Goal: Contribute content

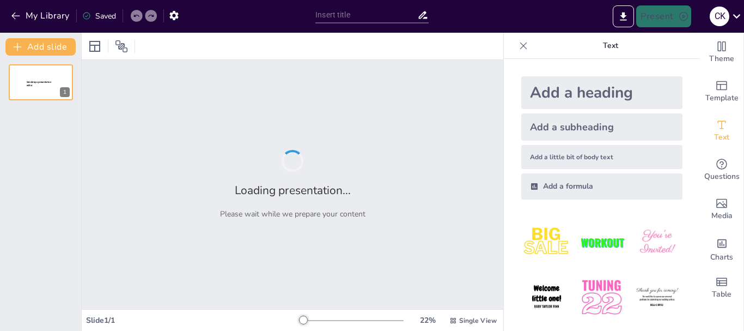
type input "Resistencia al Cambio en Telekom: Análisis de Temores y Desafíos"
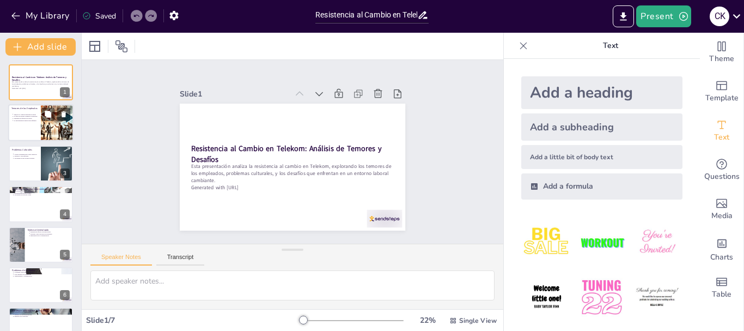
click at [49, 128] on div at bounding box center [57, 123] width 66 height 37
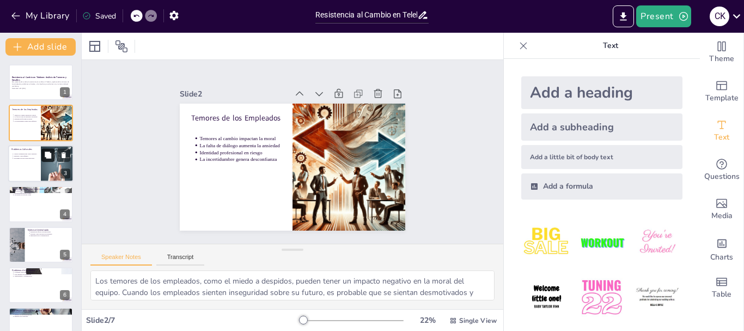
click at [53, 161] on button at bounding box center [47, 154] width 13 height 13
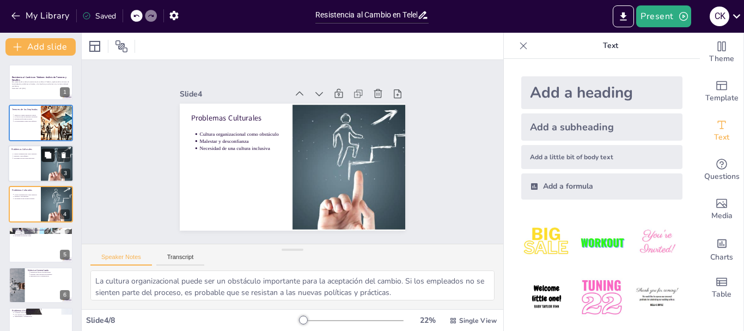
scroll to position [11, 0]
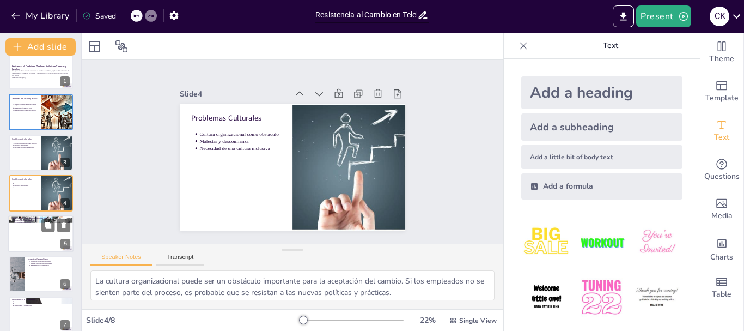
click at [26, 217] on p "Condiciones Laborales Inconsistentes" at bounding box center [40, 218] width 59 height 3
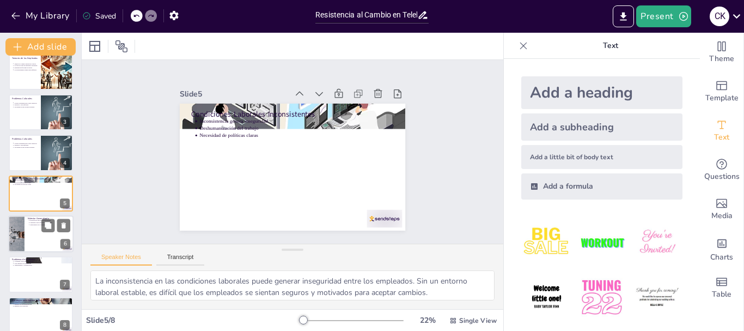
click at [39, 239] on div at bounding box center [40, 233] width 65 height 37
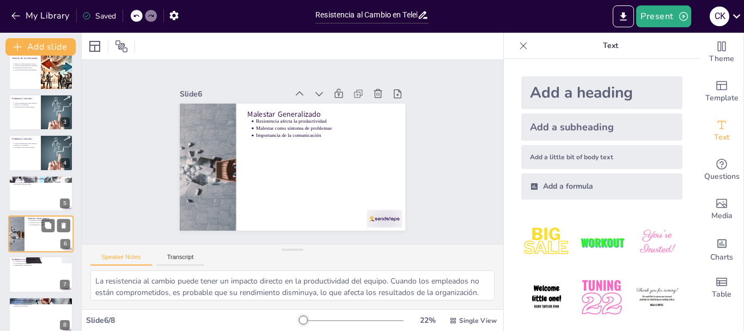
scroll to position [62, 0]
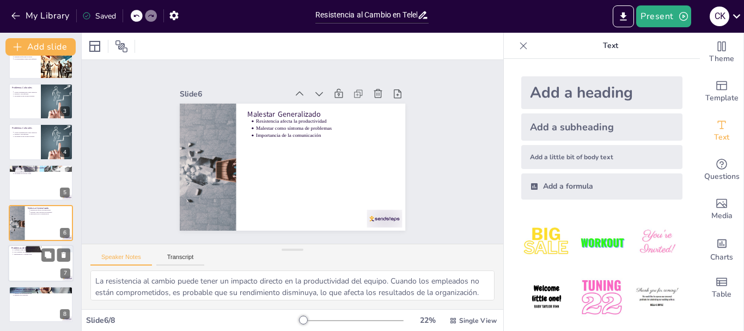
click at [38, 271] on div at bounding box center [40, 263] width 65 height 37
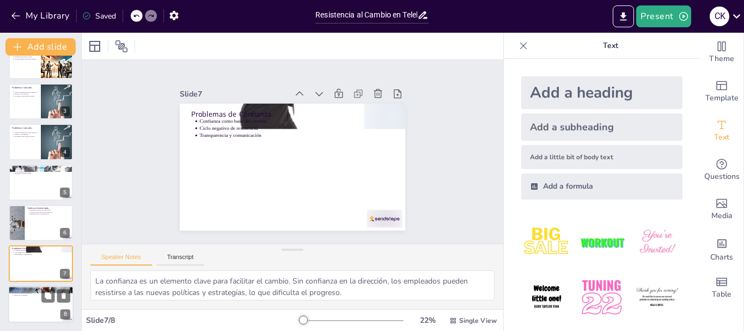
click at [38, 289] on p "Comunicación y participación" at bounding box center [42, 290] width 57 height 2
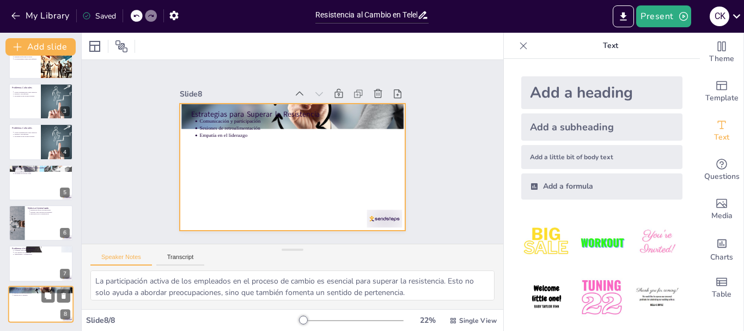
click at [33, 313] on div at bounding box center [40, 303] width 65 height 37
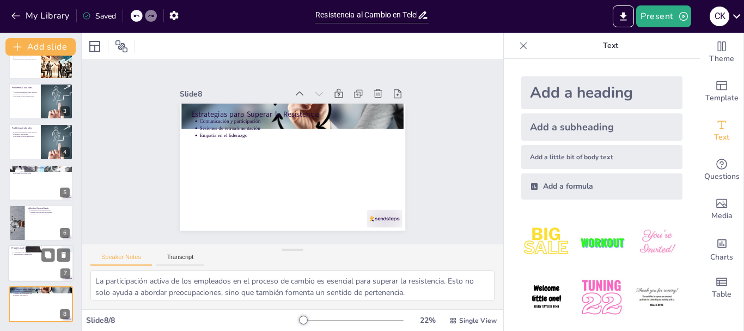
click at [35, 258] on div at bounding box center [40, 263] width 65 height 37
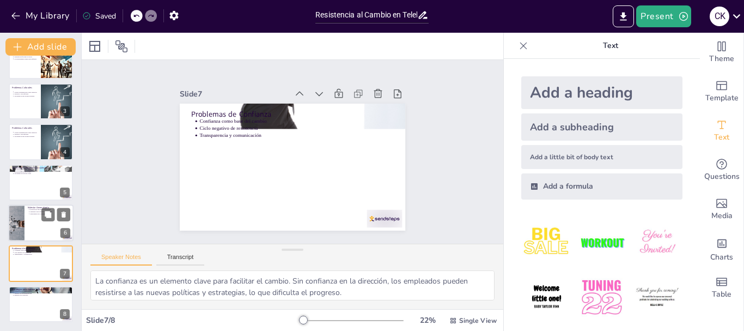
click at [27, 219] on div at bounding box center [40, 222] width 65 height 37
type textarea "La resistencia al cambio puede tener un impacto directo en la productividad del…"
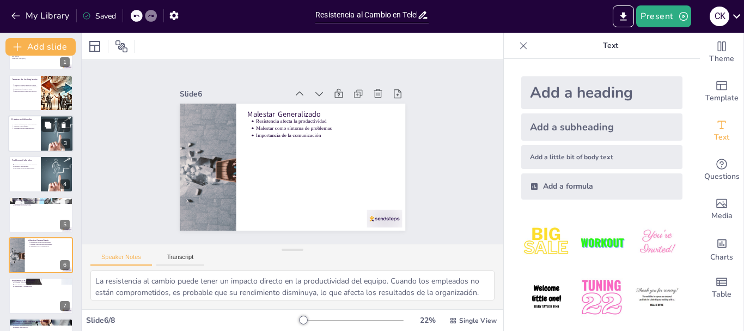
scroll to position [0, 0]
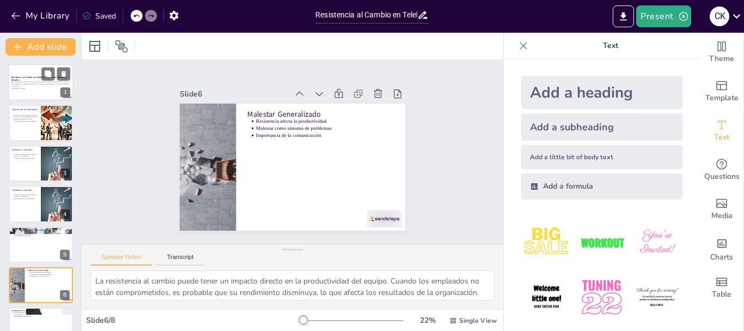
click at [33, 87] on p "Esta presentación analiza la resistencia al cambio en Telekom, explorando los t…" at bounding box center [40, 84] width 59 height 6
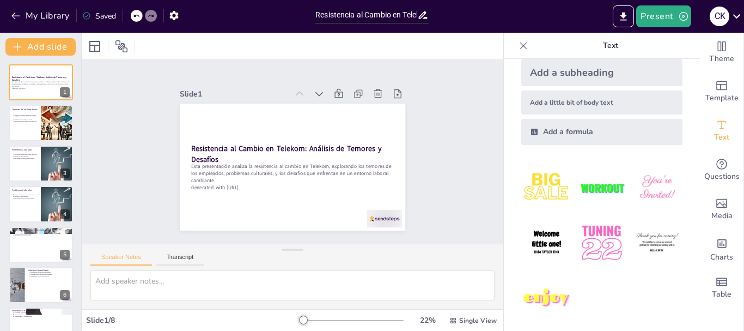
scroll to position [59, 0]
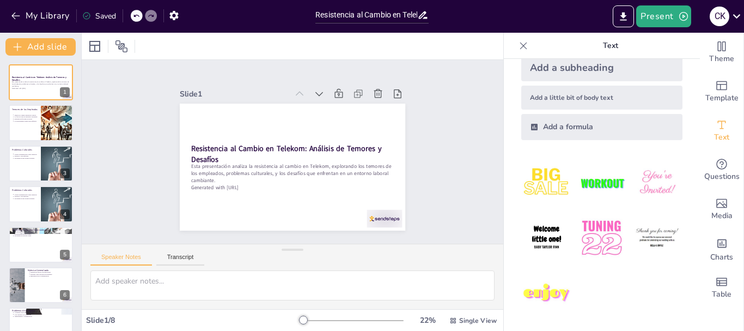
click at [599, 230] on img at bounding box center [601, 237] width 51 height 51
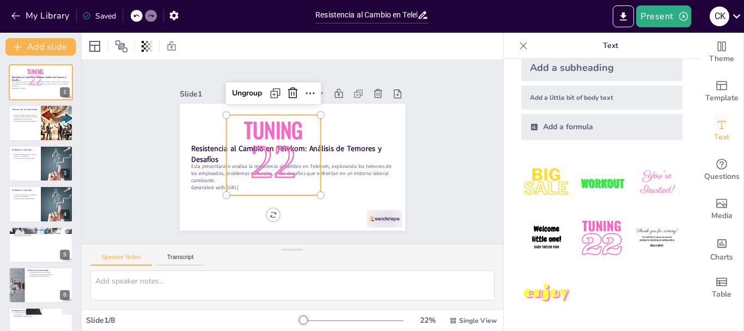
click at [599, 230] on img at bounding box center [601, 237] width 51 height 51
click at [334, 114] on icon at bounding box center [343, 123] width 18 height 18
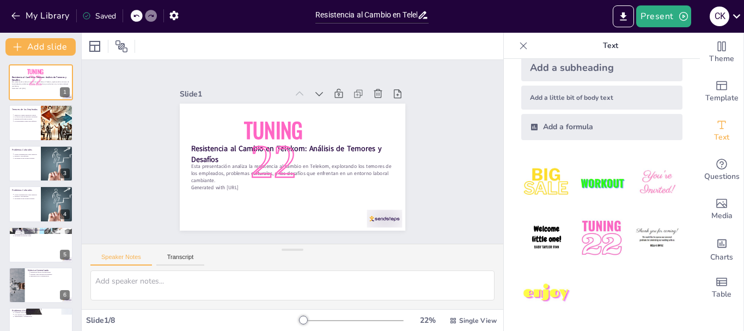
click at [579, 69] on div "Add a subheading" at bounding box center [601, 67] width 161 height 27
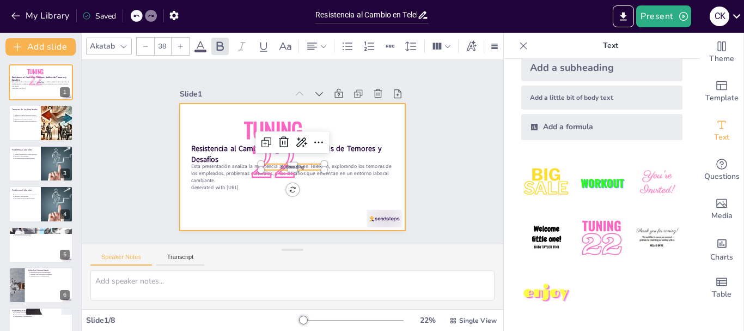
click at [304, 198] on div at bounding box center [286, 166] width 258 height 208
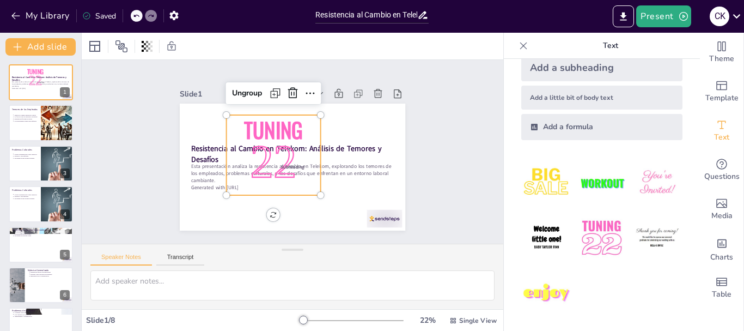
click at [280, 126] on p "22" at bounding box center [271, 159] width 105 height 83
click at [313, 92] on icon at bounding box center [322, 101] width 18 height 18
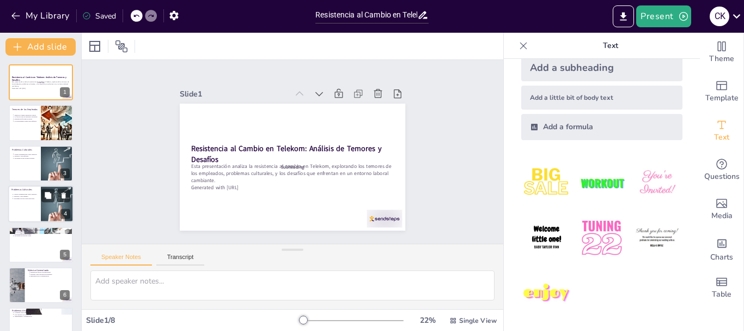
click at [43, 208] on div at bounding box center [57, 203] width 83 height 37
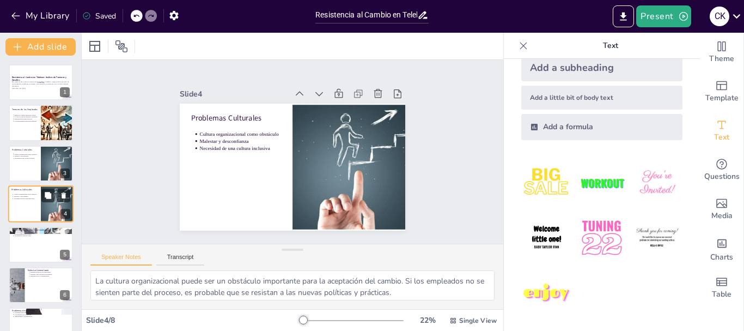
scroll to position [11, 0]
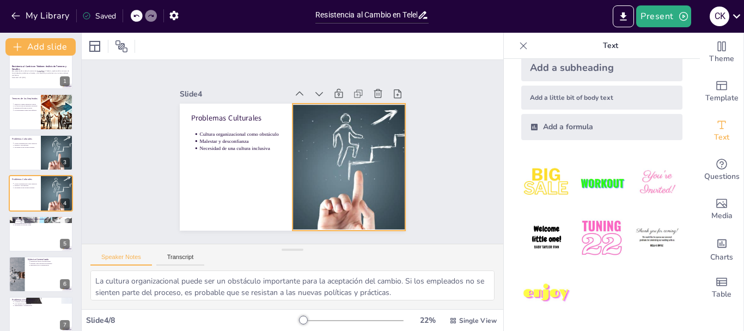
click at [344, 162] on div at bounding box center [329, 197] width 306 height 271
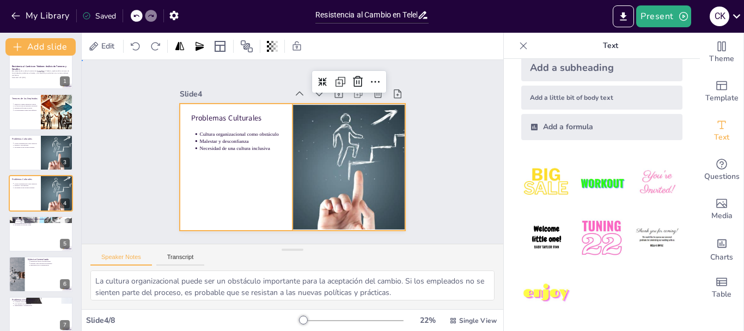
click at [228, 183] on div at bounding box center [286, 166] width 258 height 208
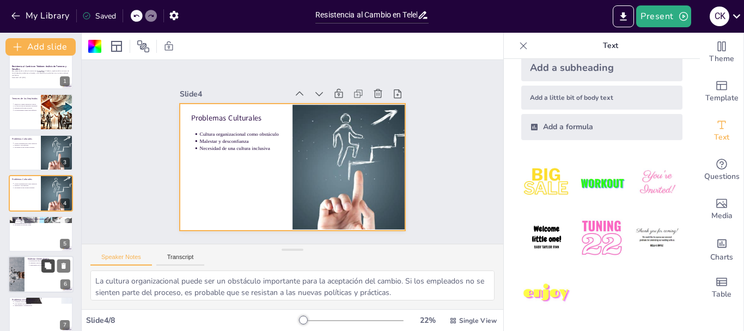
scroll to position [62, 0]
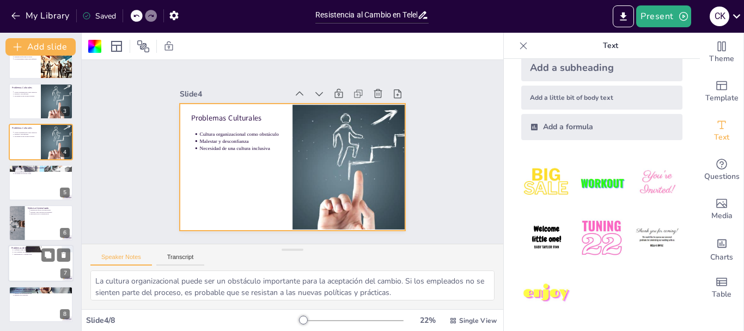
click at [11, 273] on div at bounding box center [40, 263] width 65 height 37
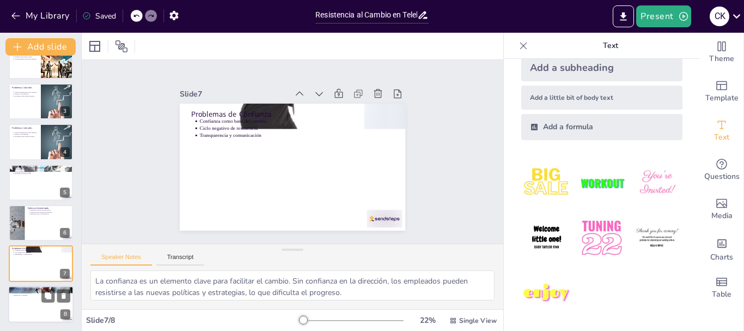
click at [21, 302] on div at bounding box center [40, 303] width 65 height 37
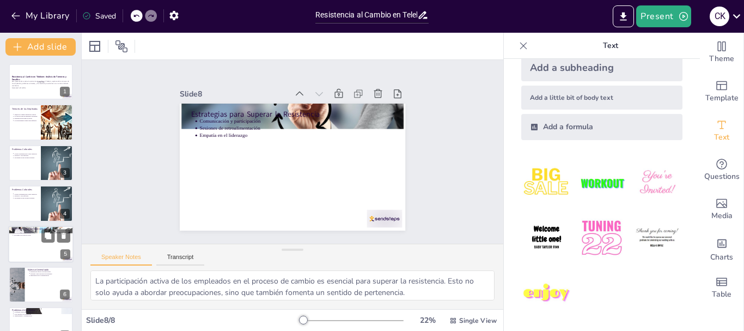
scroll to position [0, 0]
click at [36, 121] on div "Temores al cambio impactan la moral La falta de diálogo aumenta la ansiedad Ide…" at bounding box center [24, 118] width 26 height 12
type textarea "Los temores de los empleados, como el miedo a despidos, pueden tener un impacto…"
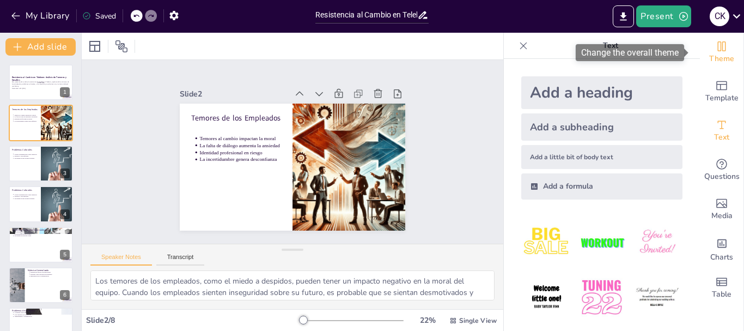
click at [716, 45] on icon "Change the overall theme" at bounding box center [721, 46] width 13 height 13
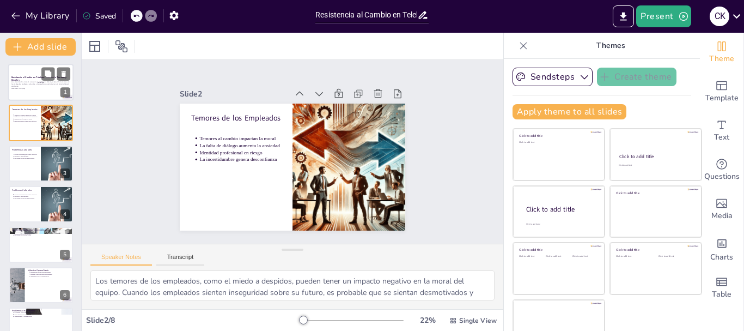
click at [31, 81] on p "Esta presentación analiza la resistencia al cambio en Telekom, explorando los t…" at bounding box center [40, 84] width 59 height 6
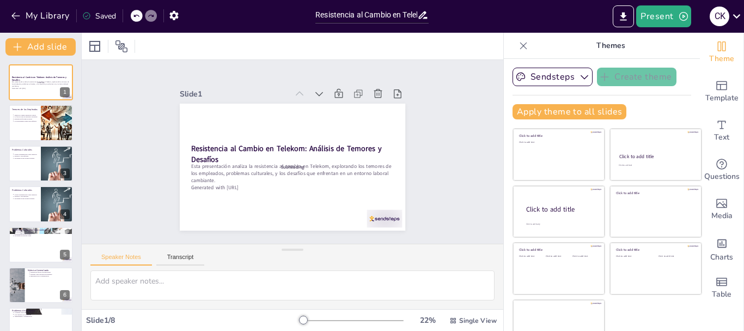
click at [518, 44] on icon at bounding box center [523, 45] width 11 height 11
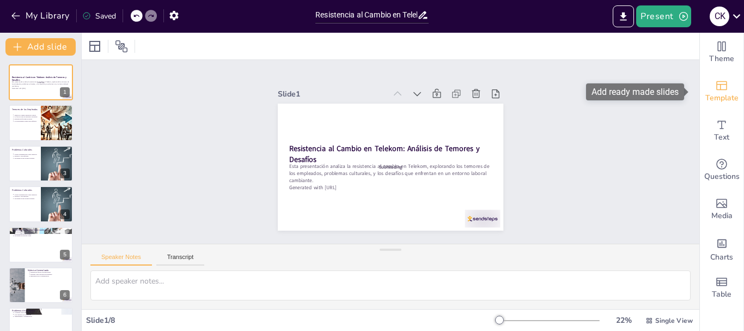
click at [716, 95] on span "Template" at bounding box center [721, 98] width 33 height 12
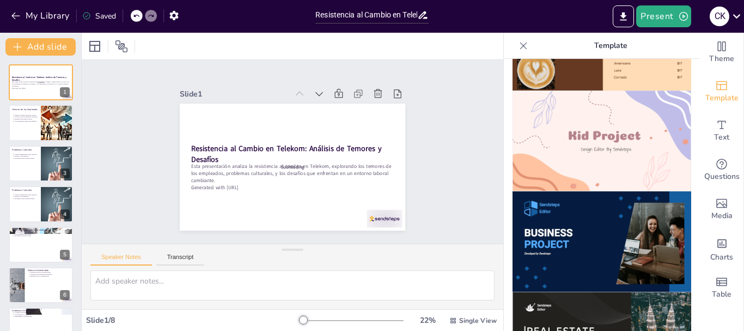
scroll to position [730, 0]
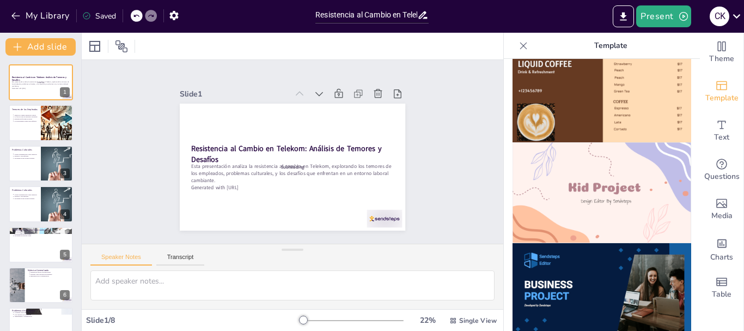
click at [622, 251] on img at bounding box center [602, 293] width 179 height 101
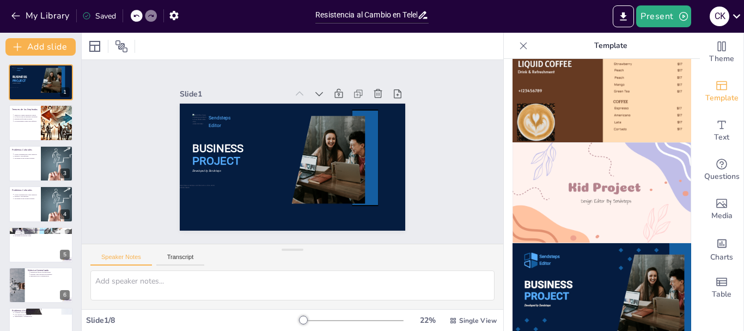
click at [127, 16] on div "My Library Saved" at bounding box center [92, 15] width 184 height 20
click at [130, 15] on div "My Library Saved" at bounding box center [92, 15] width 184 height 20
click at [135, 15] on icon at bounding box center [135, 16] width 5 height 3
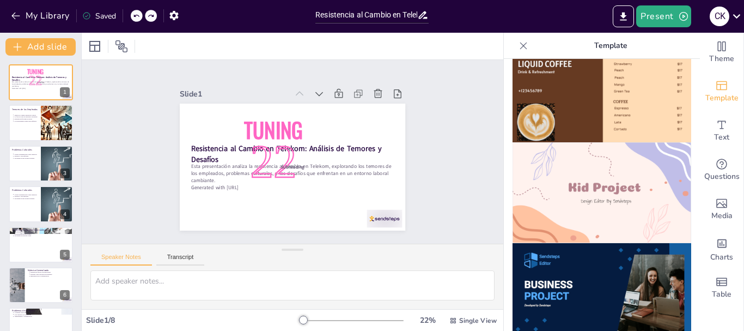
click at [135, 15] on icon at bounding box center [135, 16] width 5 height 3
click at [139, 18] on icon at bounding box center [136, 16] width 7 height 7
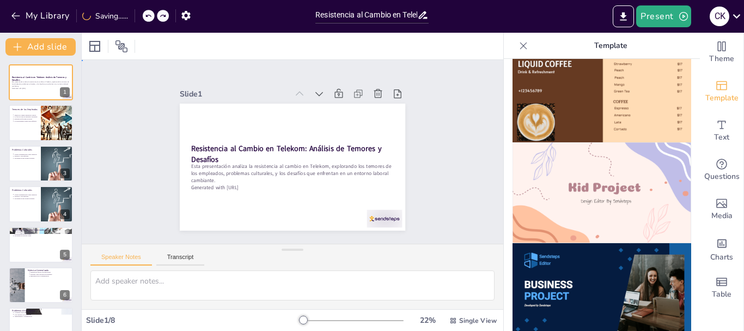
click at [451, 209] on div "Slide 1 Resistencia al Cambio en Telekom: Análisis de Temores y Desafíos Esta p…" at bounding box center [292, 152] width 449 height 396
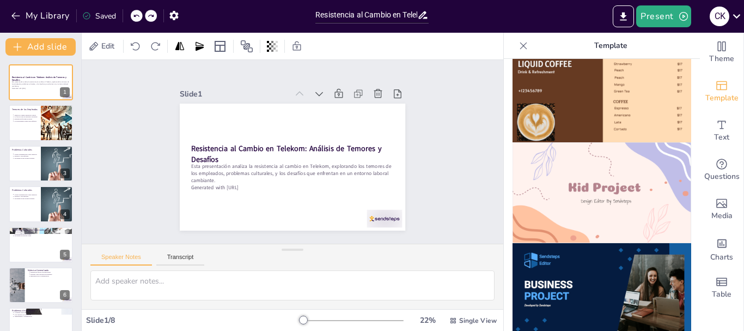
scroll to position [513, 0]
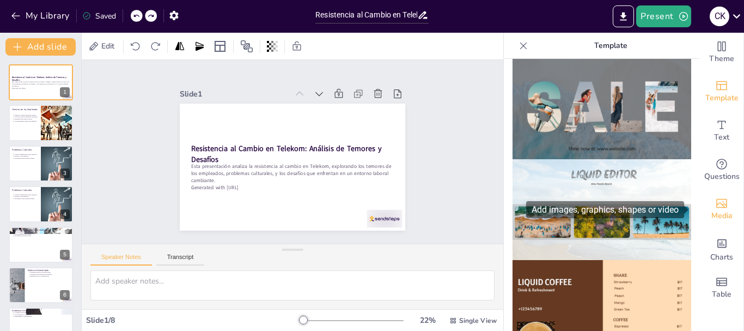
click at [720, 209] on div "Media" at bounding box center [722, 209] width 44 height 39
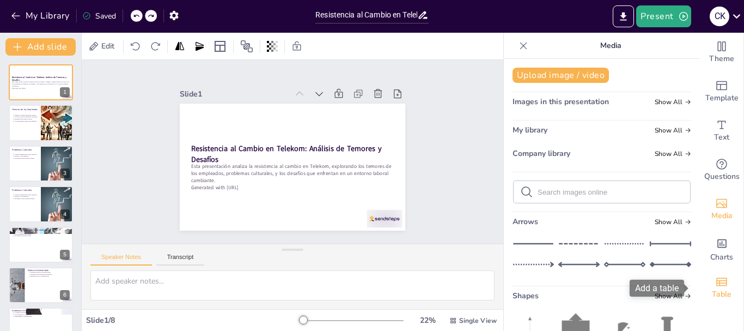
click at [716, 281] on icon "Add a table" at bounding box center [721, 281] width 13 height 13
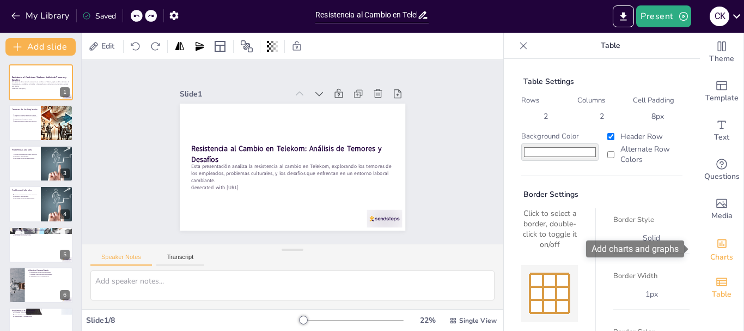
click at [718, 245] on icon "Add charts and graphs" at bounding box center [721, 243] width 9 height 9
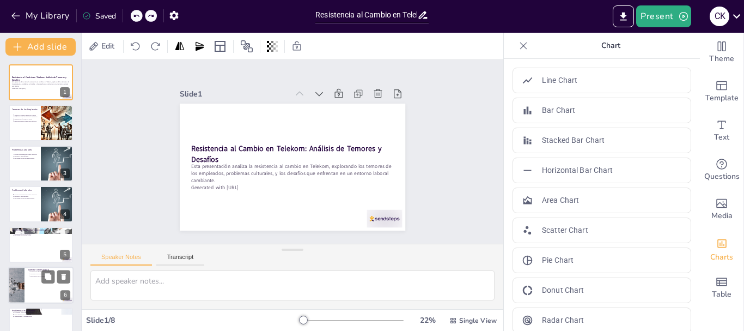
click at [47, 292] on div at bounding box center [40, 284] width 65 height 37
type textarea "La resistencia al cambio puede tener un impacto directo en la productividad del…"
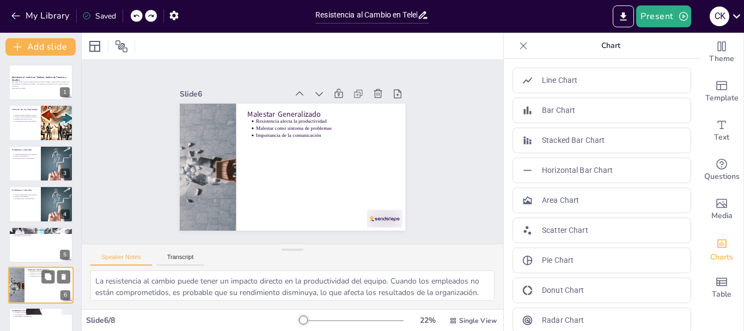
scroll to position [62, 0]
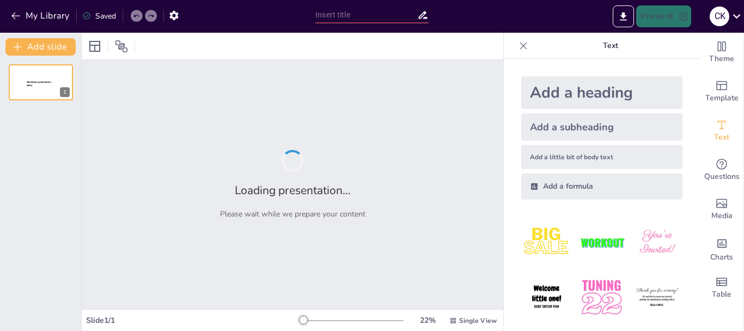
type input "Resistencia al Cambio en Telekom: Análisis de Temores y Desafíos"
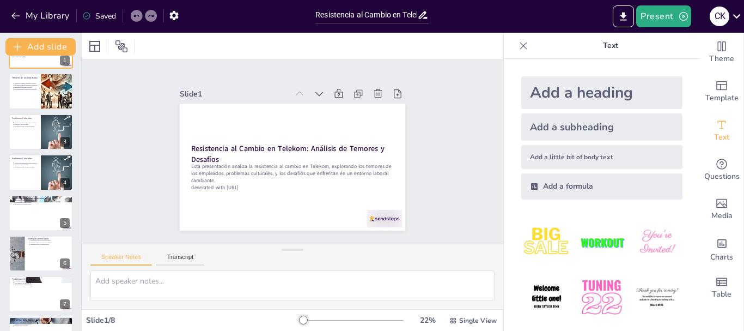
scroll to position [62, 0]
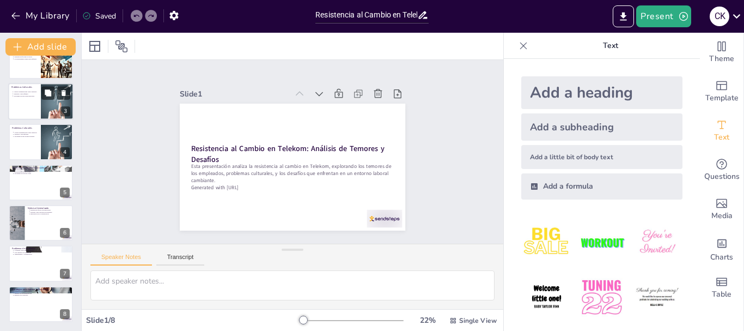
click at [41, 102] on div at bounding box center [57, 101] width 83 height 37
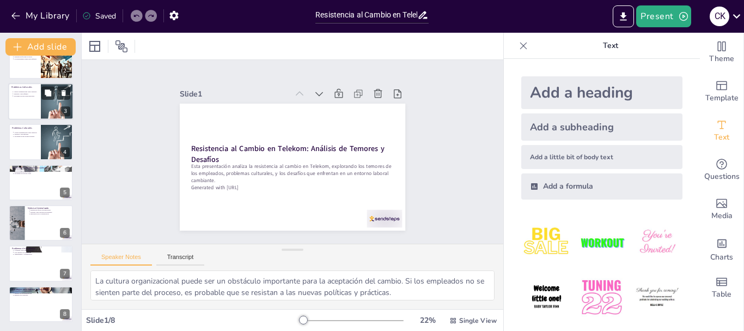
scroll to position [0, 0]
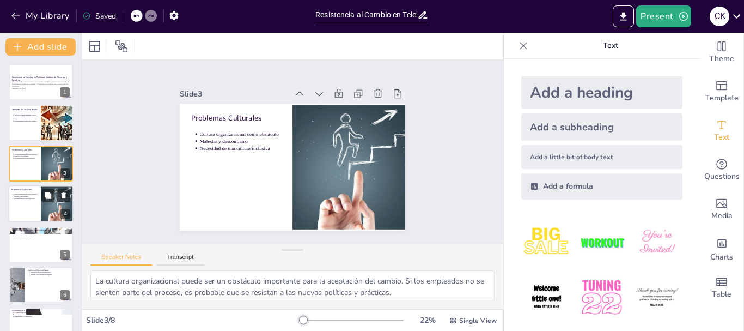
click at [36, 200] on div at bounding box center [40, 203] width 65 height 37
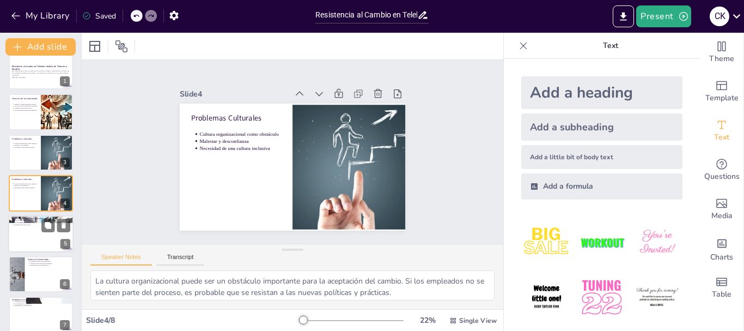
click at [43, 234] on div at bounding box center [40, 233] width 65 height 37
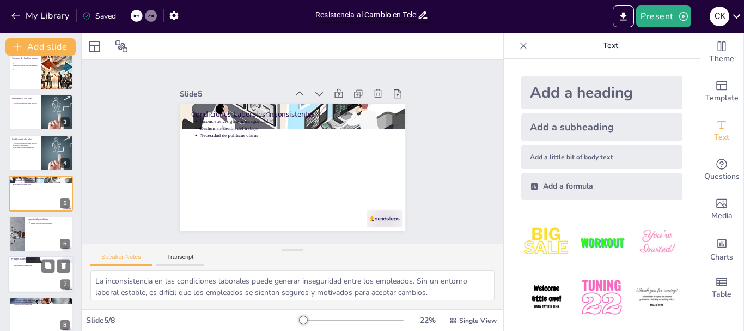
click at [38, 272] on div at bounding box center [40, 274] width 65 height 37
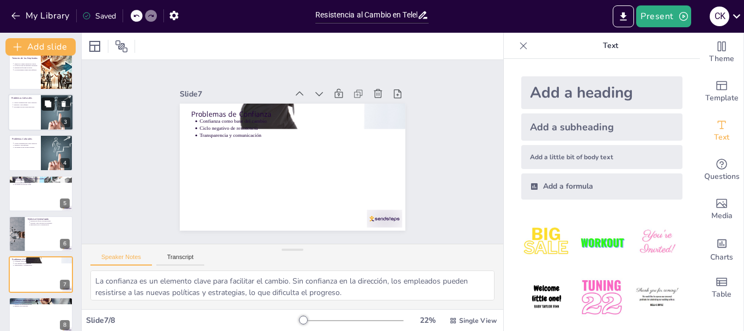
scroll to position [62, 0]
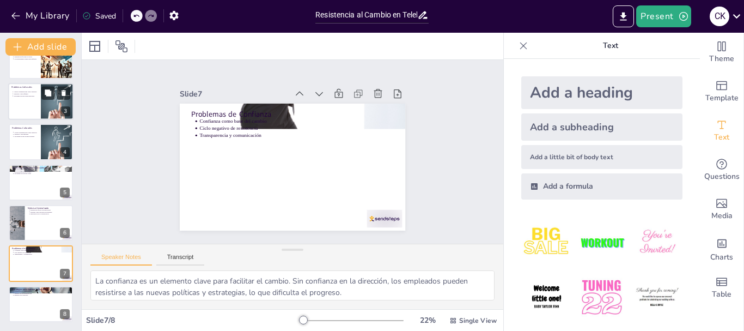
click at [34, 91] on p "Cultura organizacional como obstáculo" at bounding box center [26, 91] width 24 height 2
type textarea "La cultura organizacional puede ser un obstáculo importante para la aceptación …"
